Goal: Download file/media

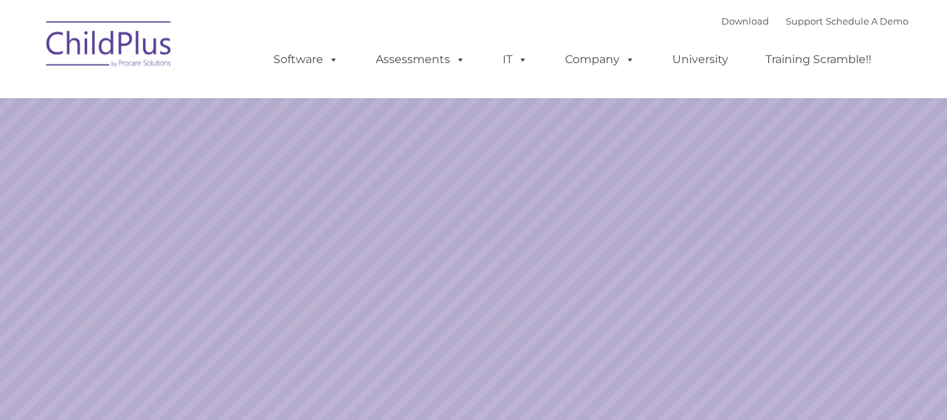
select select "MEDIUM"
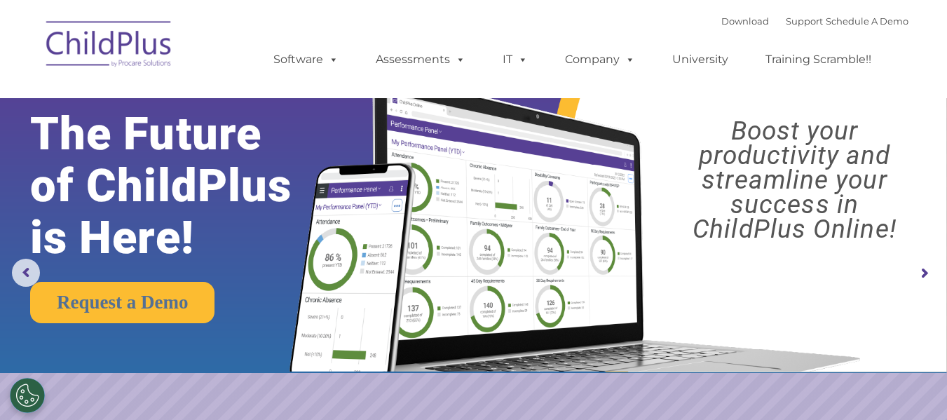
click at [90, 47] on img at bounding box center [109, 46] width 140 height 70
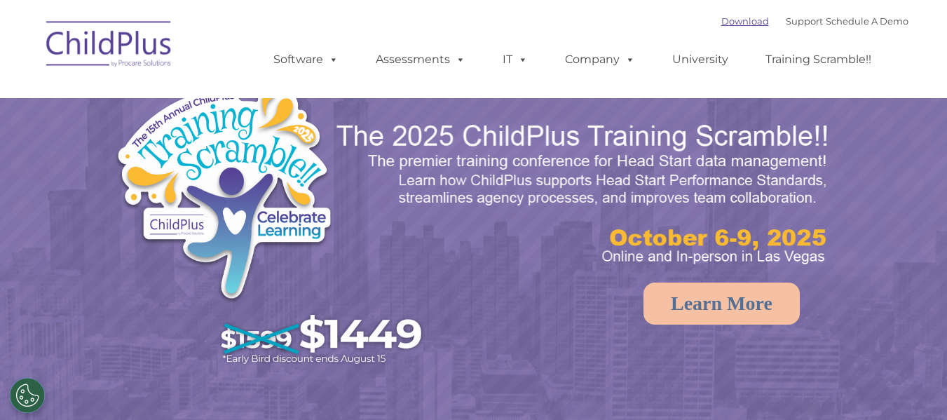
select select "MEDIUM"
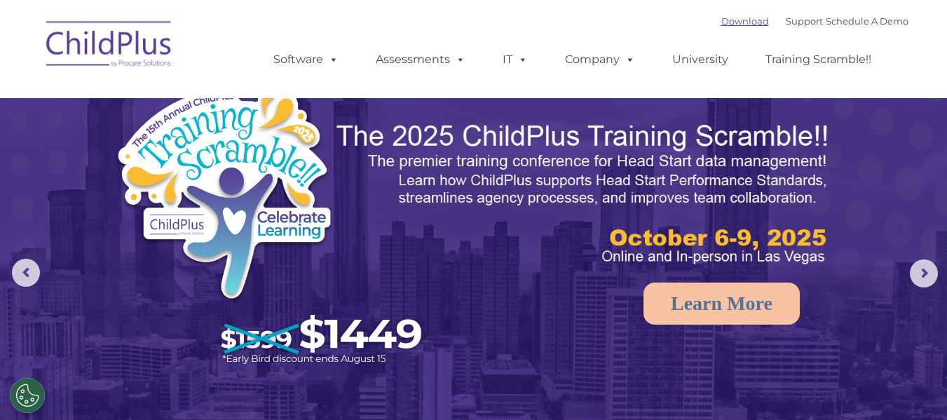
click at [733, 21] on link "Download" at bounding box center [745, 20] width 48 height 11
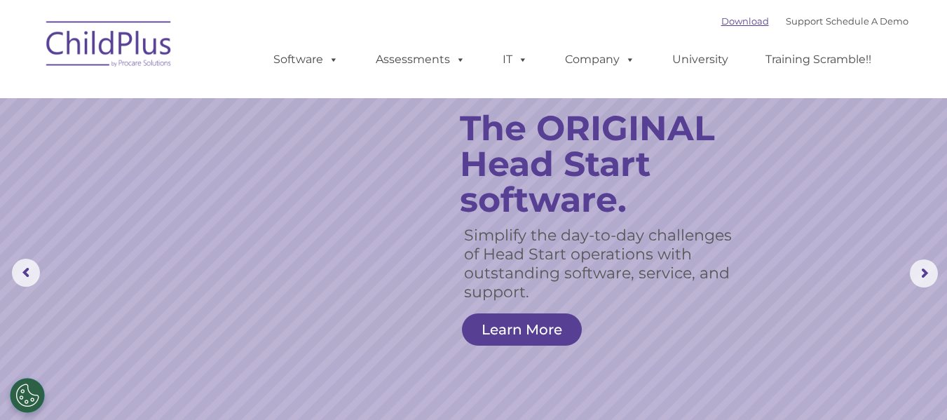
click at [728, 23] on link "Download" at bounding box center [745, 20] width 48 height 11
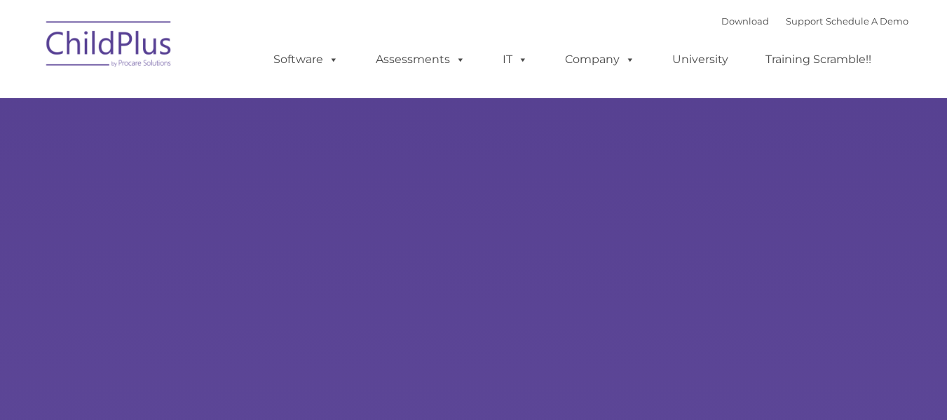
type input ""
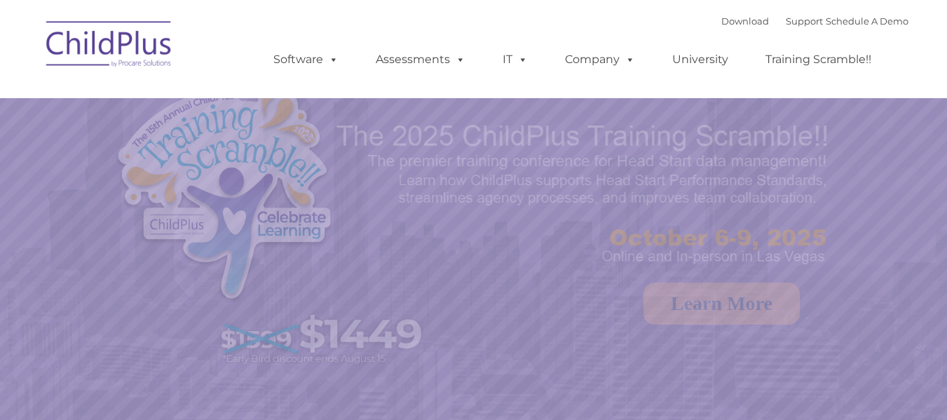
select select "MEDIUM"
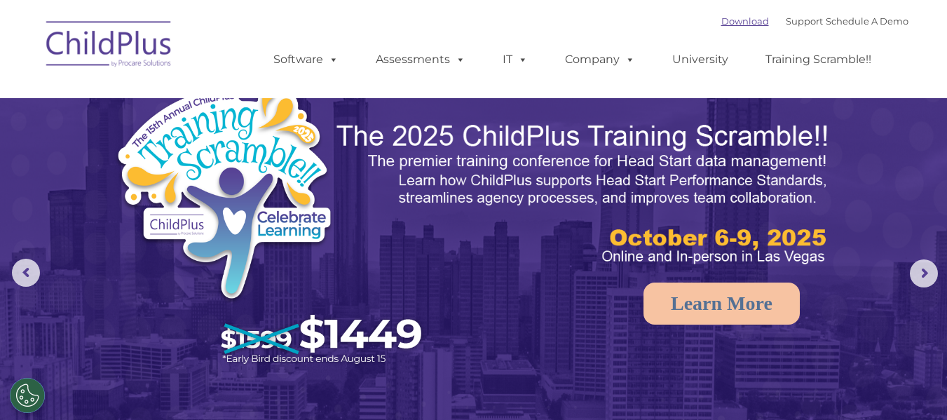
click at [721, 25] on link "Download" at bounding box center [745, 20] width 48 height 11
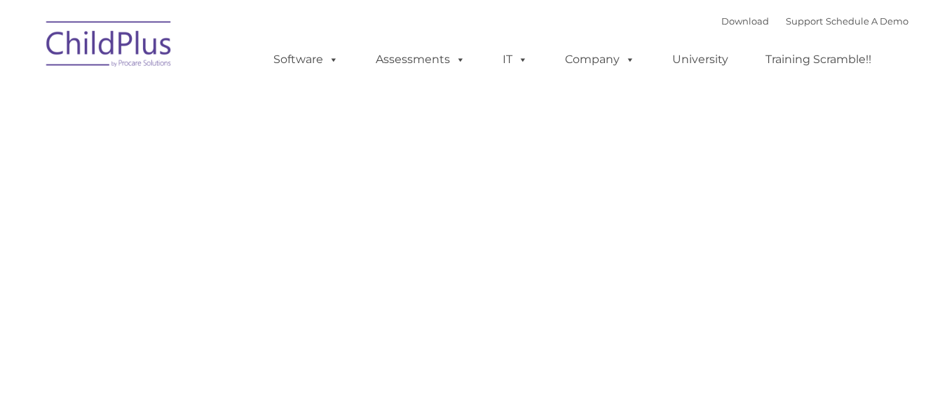
type input ""
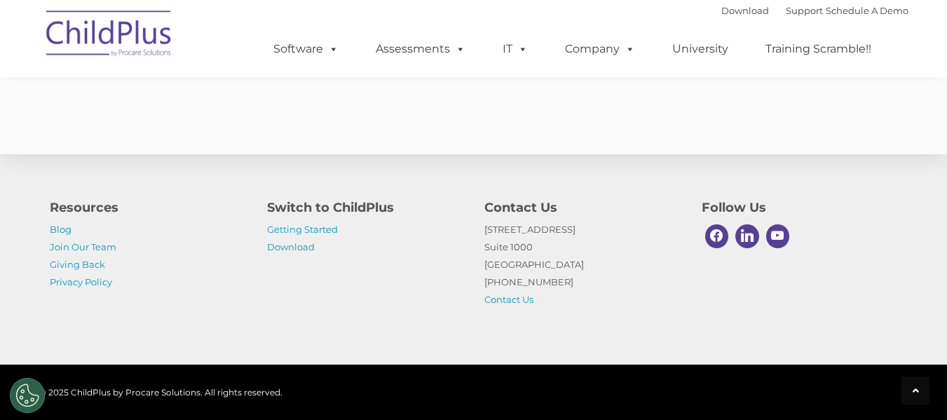
scroll to position [2693, 0]
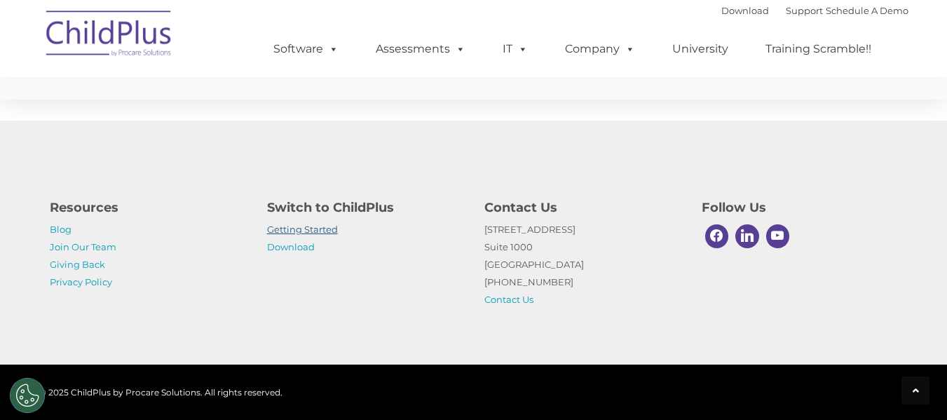
click at [304, 231] on link "Getting Started" at bounding box center [302, 229] width 71 height 11
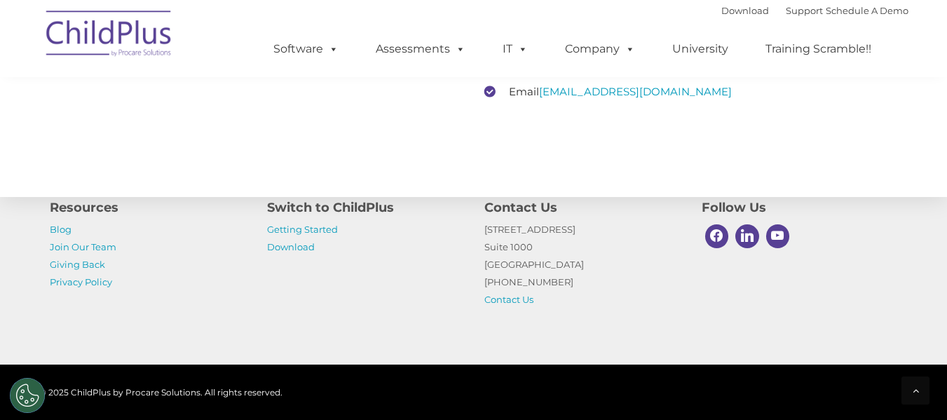
scroll to position [2305, 0]
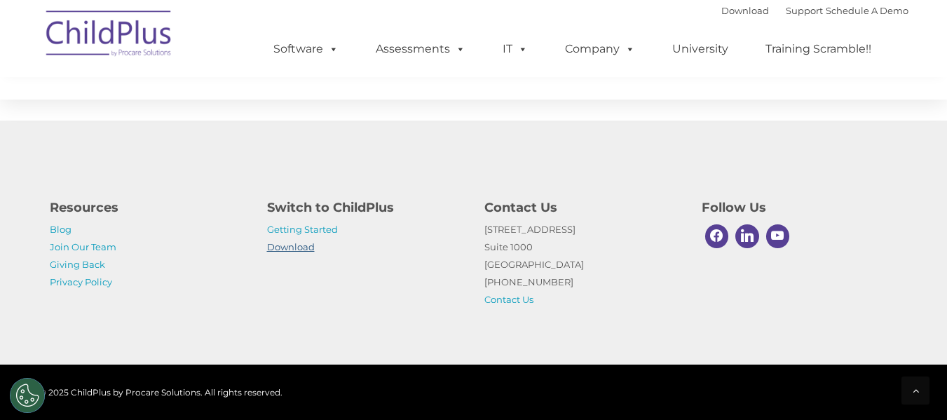
click at [300, 246] on link "Download" at bounding box center [291, 246] width 48 height 11
